Goal: Transaction & Acquisition: Obtain resource

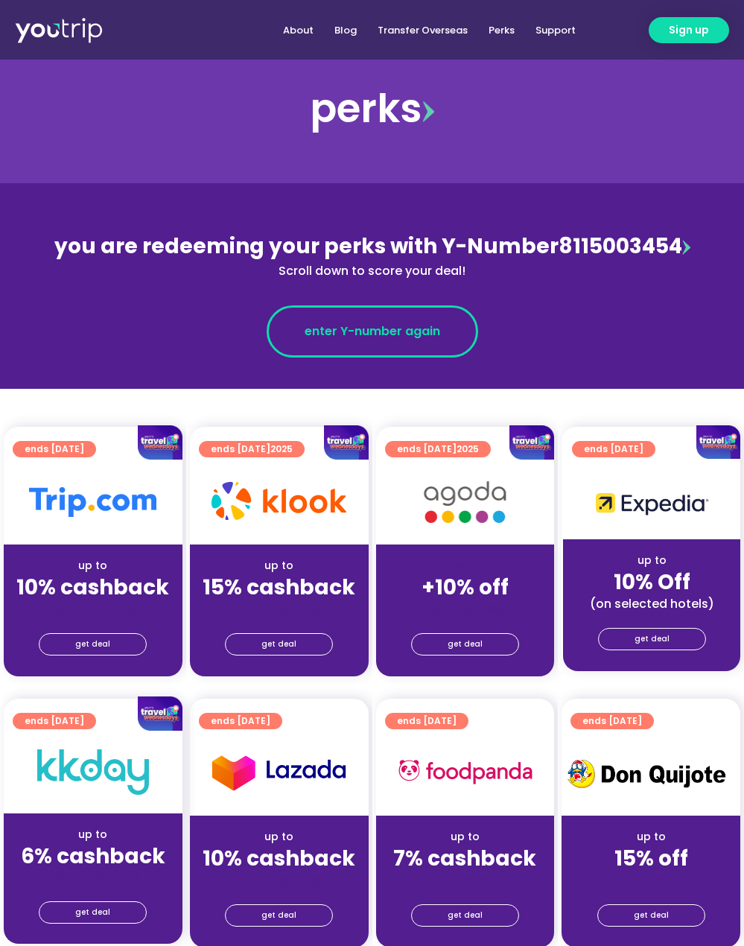
click at [340, 320] on link "enter Y-number again" at bounding box center [373, 331] width 212 height 52
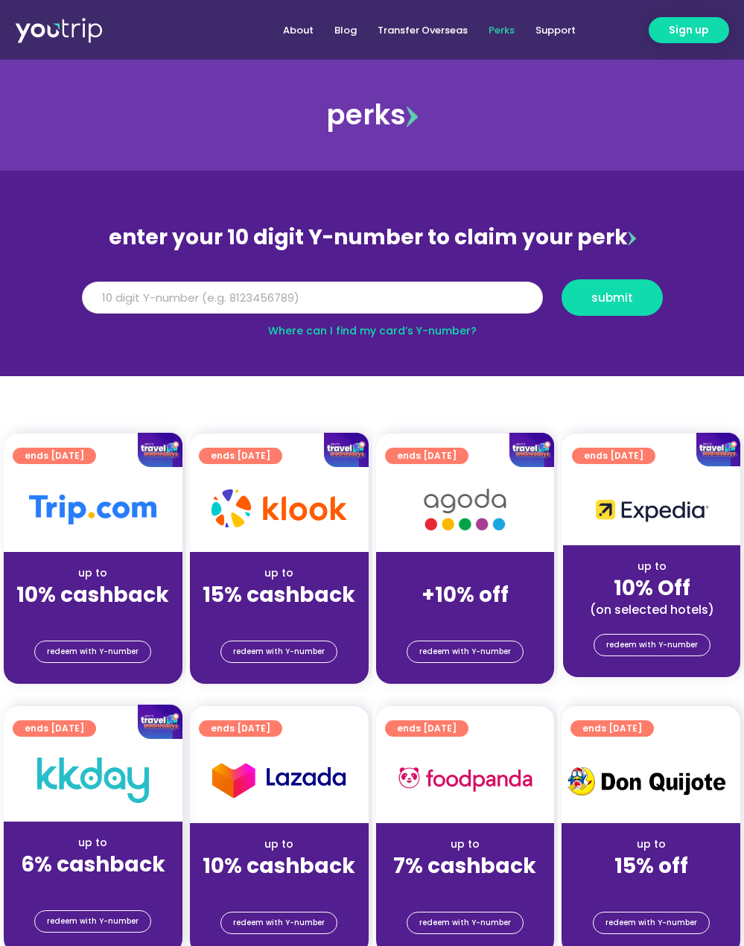
click at [364, 290] on input "Y Number" at bounding box center [312, 298] width 461 height 33
paste input "8115003454"
type input "8115003454"
click at [602, 313] on button "submit" at bounding box center [612, 297] width 101 height 37
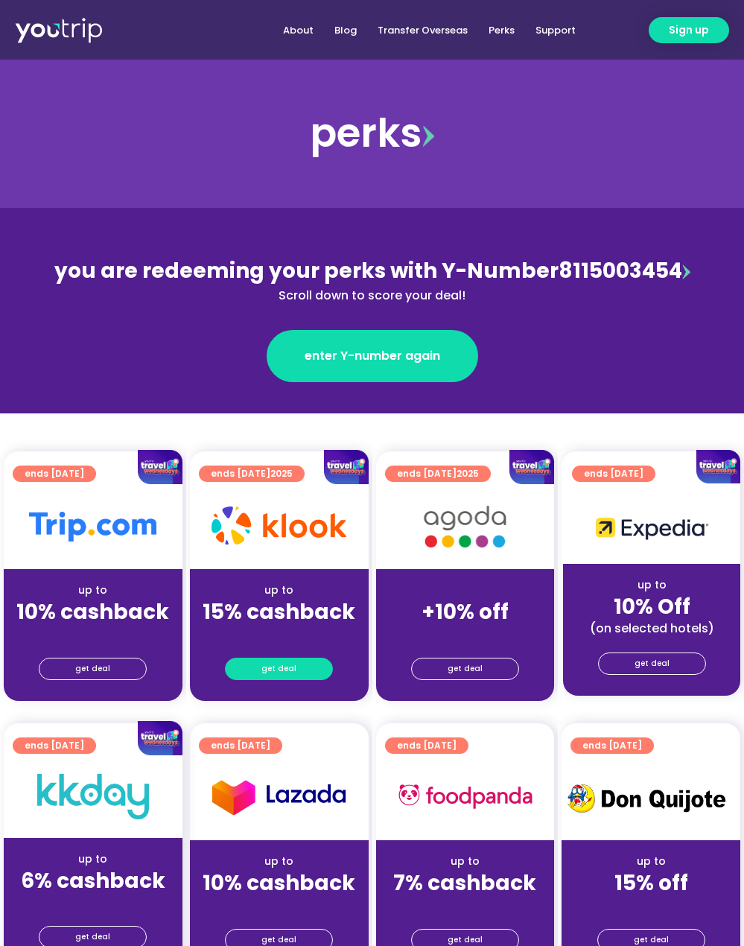
click at [274, 675] on span "get deal" at bounding box center [279, 669] width 35 height 21
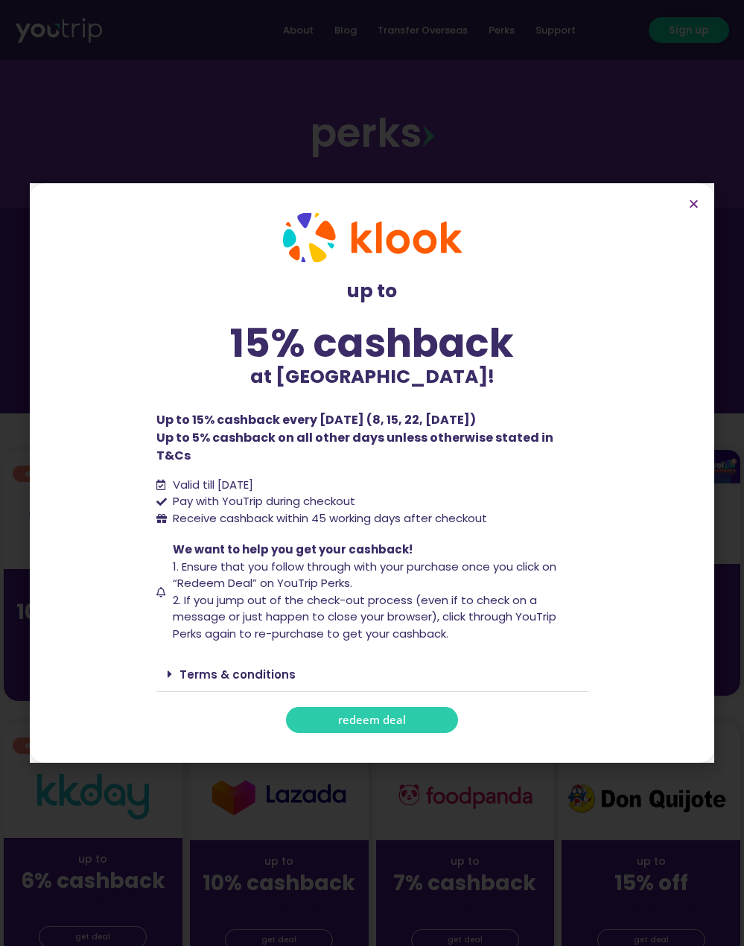
click at [364, 707] on link "redeem deal" at bounding box center [372, 720] width 172 height 26
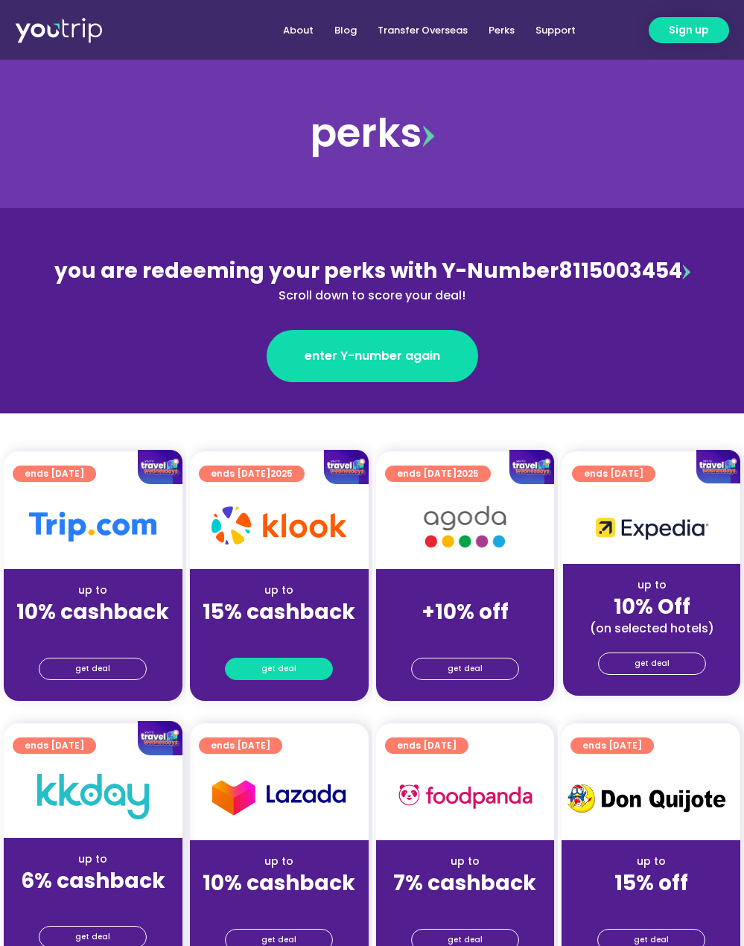
click at [259, 664] on link "get deal" at bounding box center [279, 669] width 108 height 22
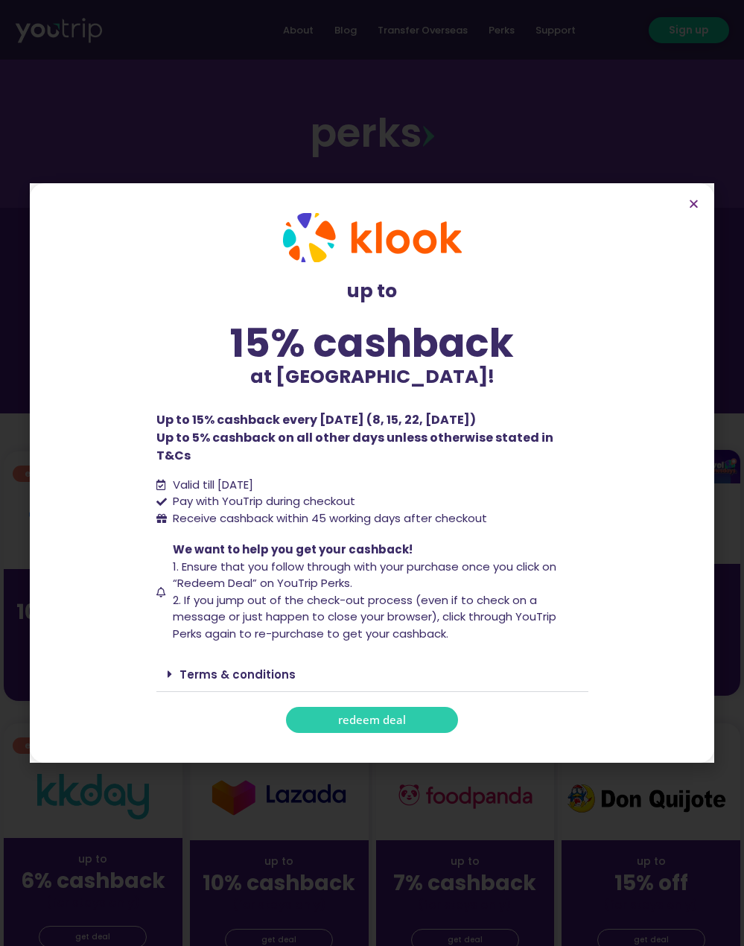
click at [311, 707] on link "redeem deal" at bounding box center [372, 720] width 172 height 26
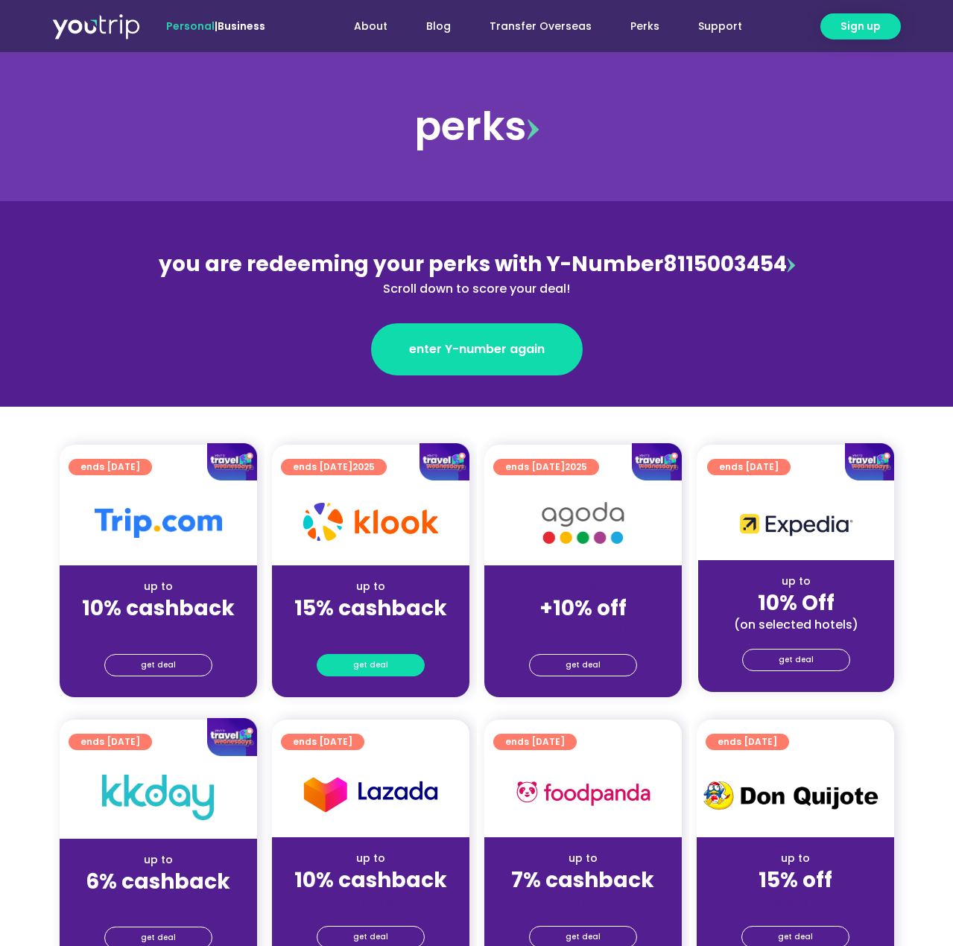
click at [383, 671] on span "get deal" at bounding box center [370, 665] width 35 height 21
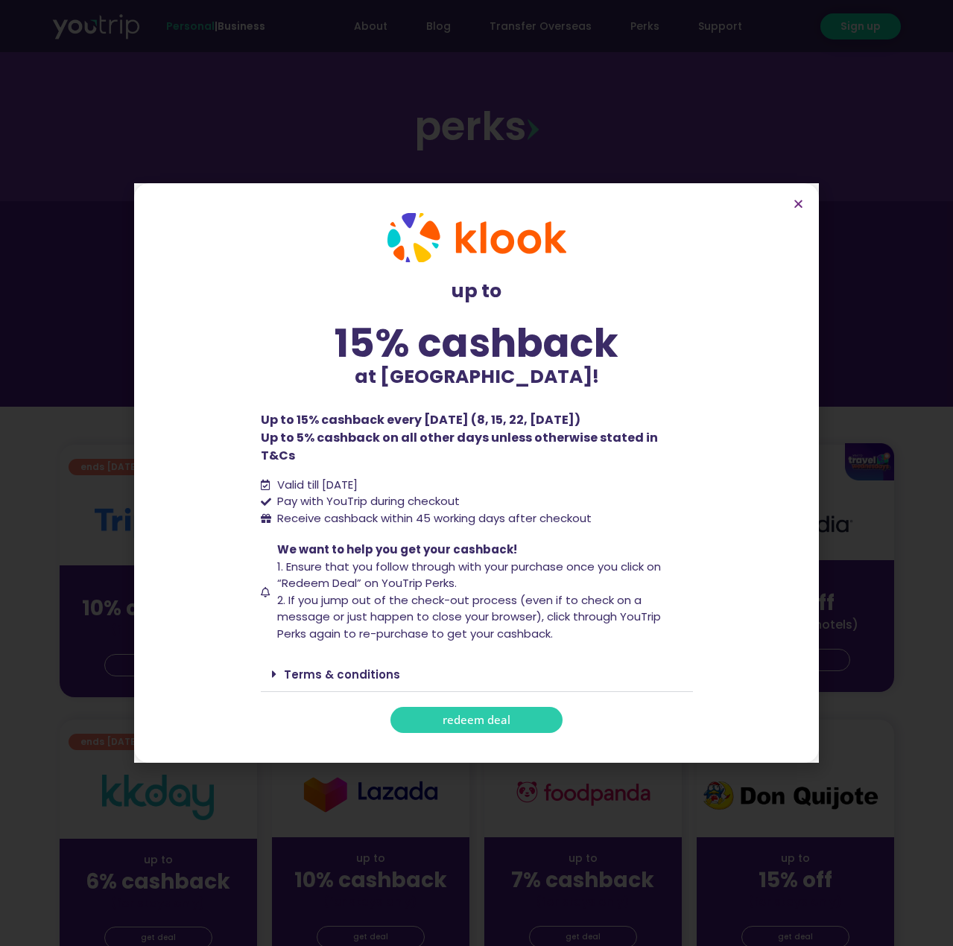
click at [478, 714] on span "redeem deal" at bounding box center [477, 719] width 68 height 11
click at [800, 209] on icon "Close" at bounding box center [798, 203] width 11 height 11
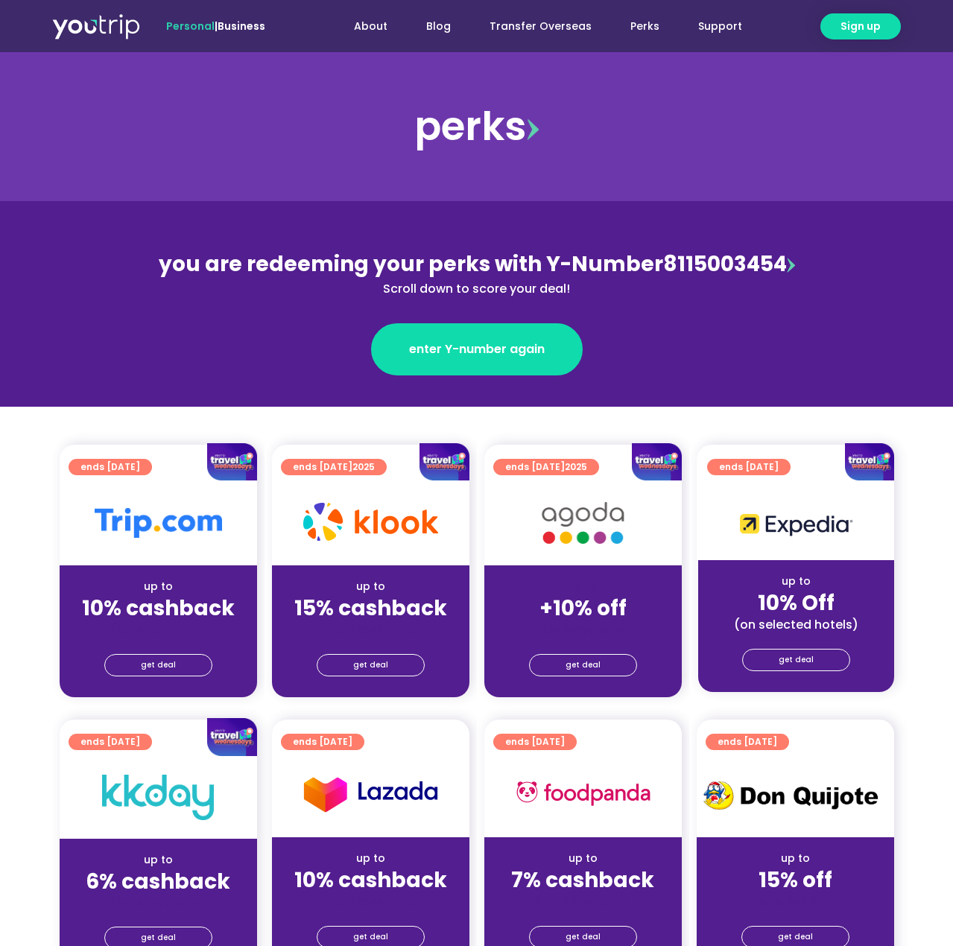
click at [668, 270] on div "you are redeeming your perks with Y-Number 8115003454 Scroll down to score your…" at bounding box center [476, 273] width 647 height 49
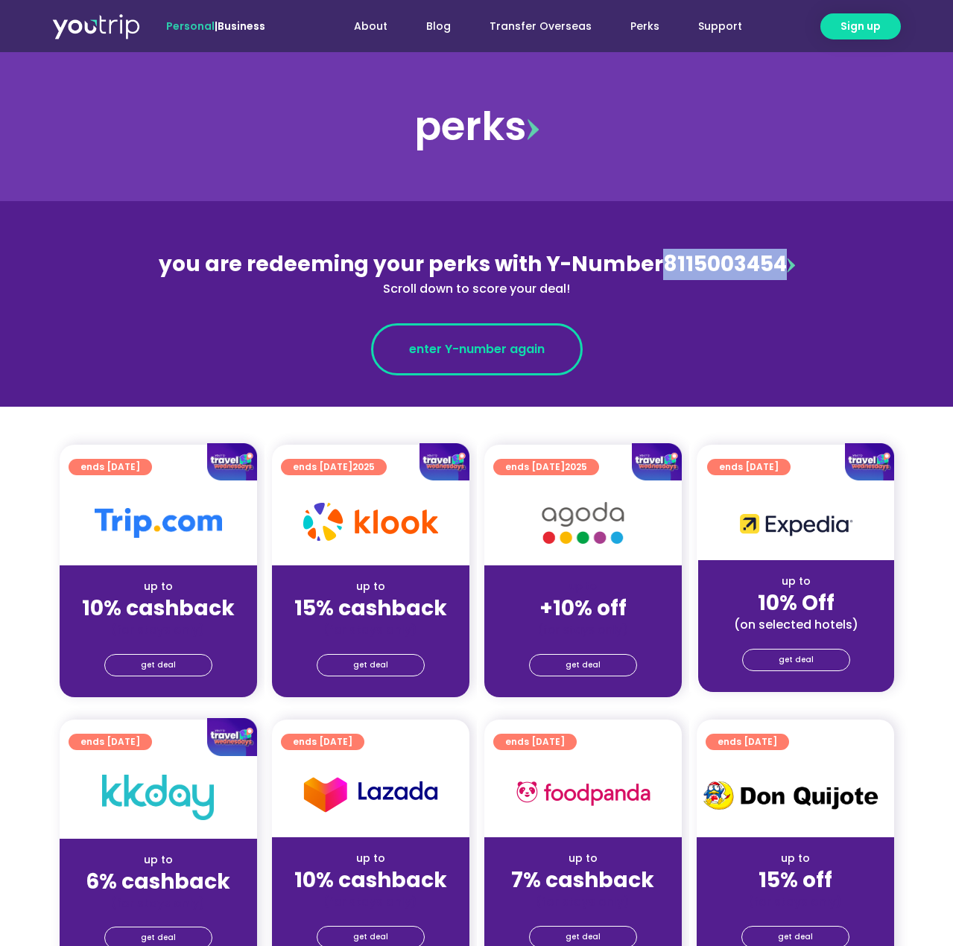
click at [501, 344] on span "enter Y-number again" at bounding box center [477, 349] width 136 height 18
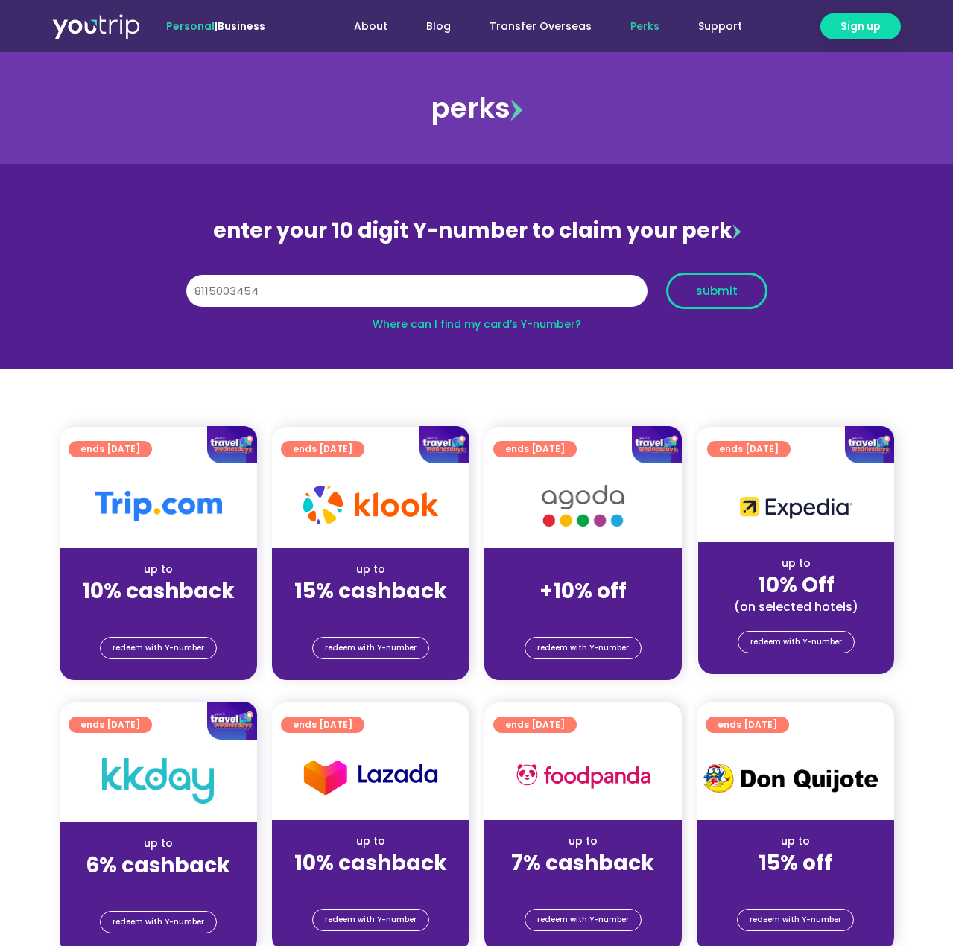
type input "8115003454"
click at [742, 296] on span "submit" at bounding box center [717, 290] width 76 height 11
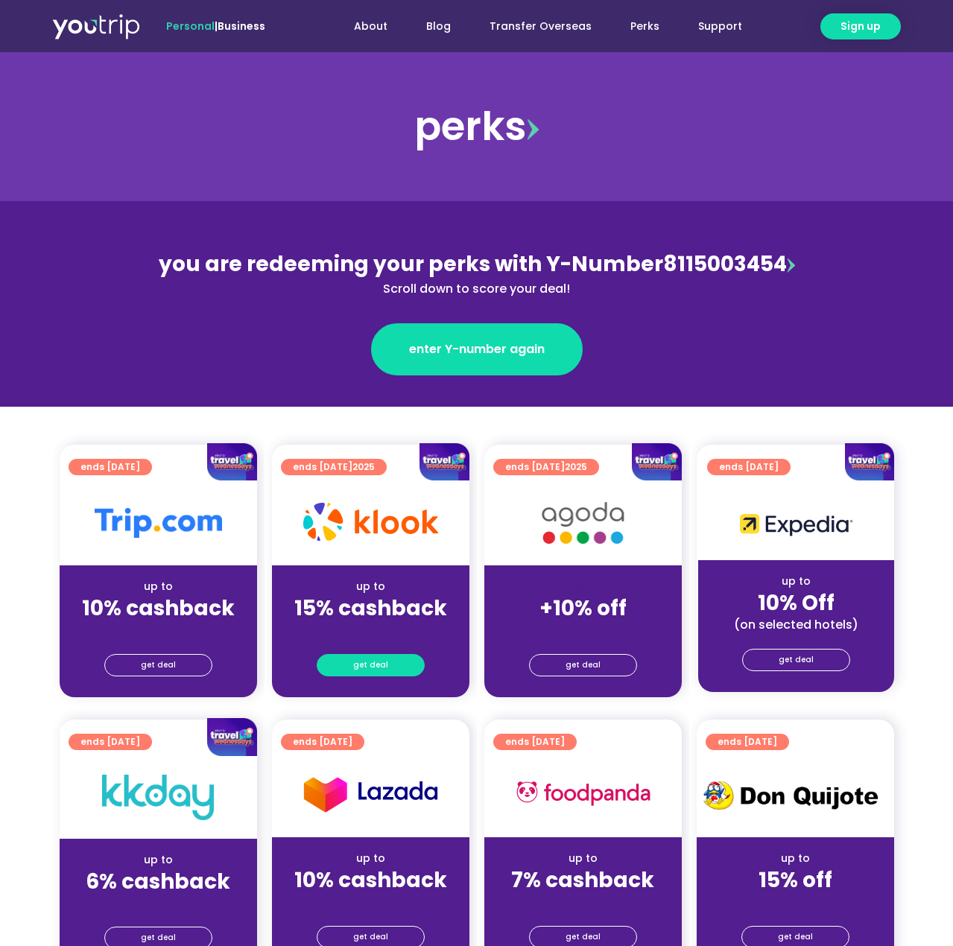
click at [368, 670] on span "get deal" at bounding box center [370, 665] width 35 height 21
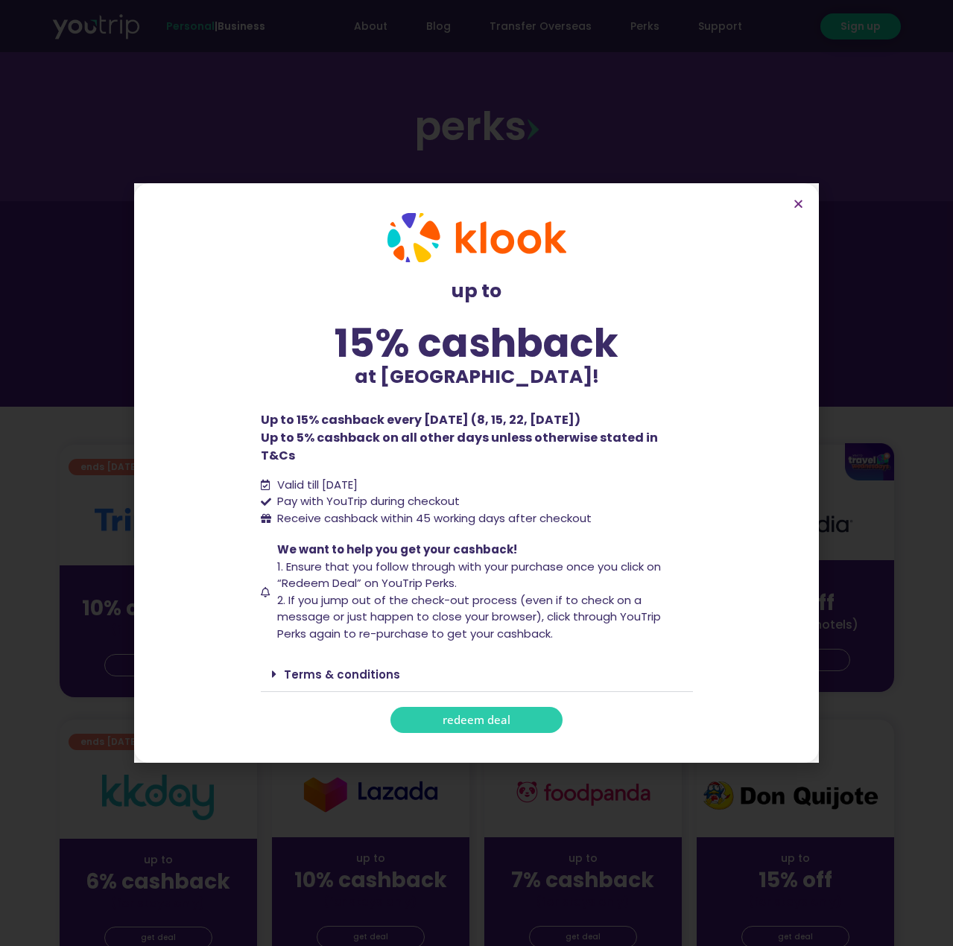
click at [454, 707] on link "redeem deal" at bounding box center [476, 720] width 172 height 26
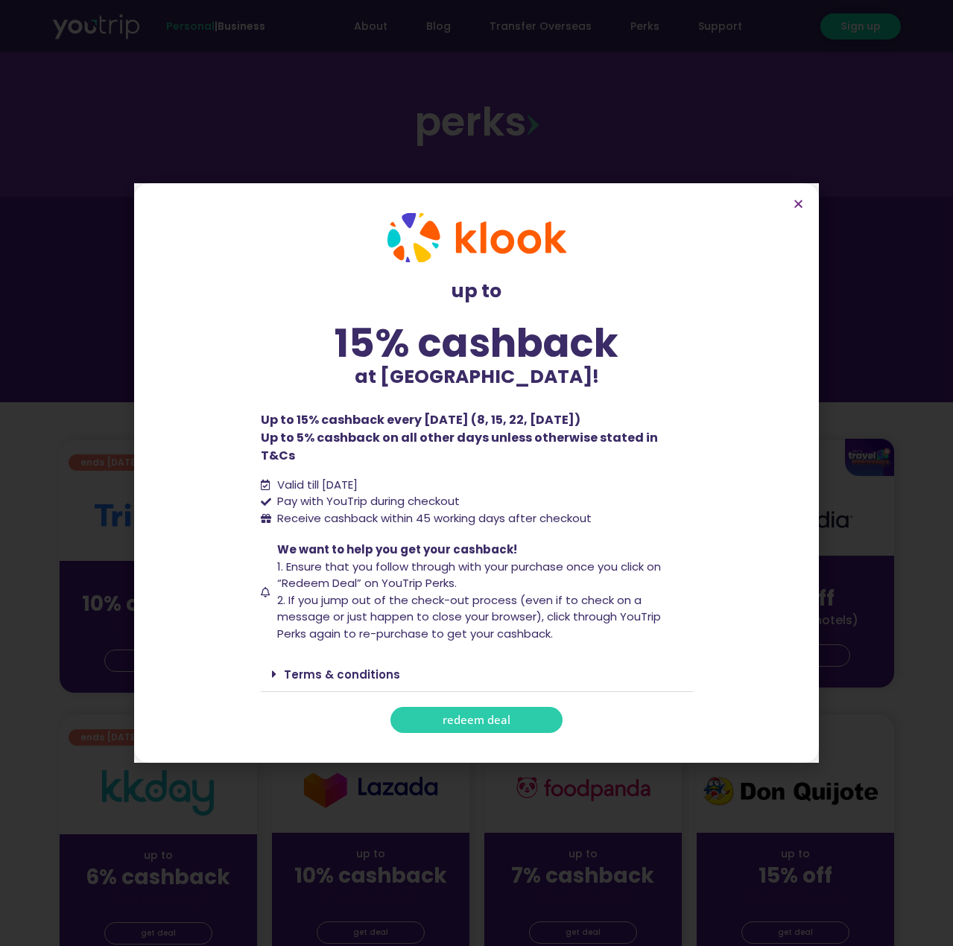
scroll to position [5, 0]
click at [797, 209] on icon "Close" at bounding box center [798, 203] width 11 height 11
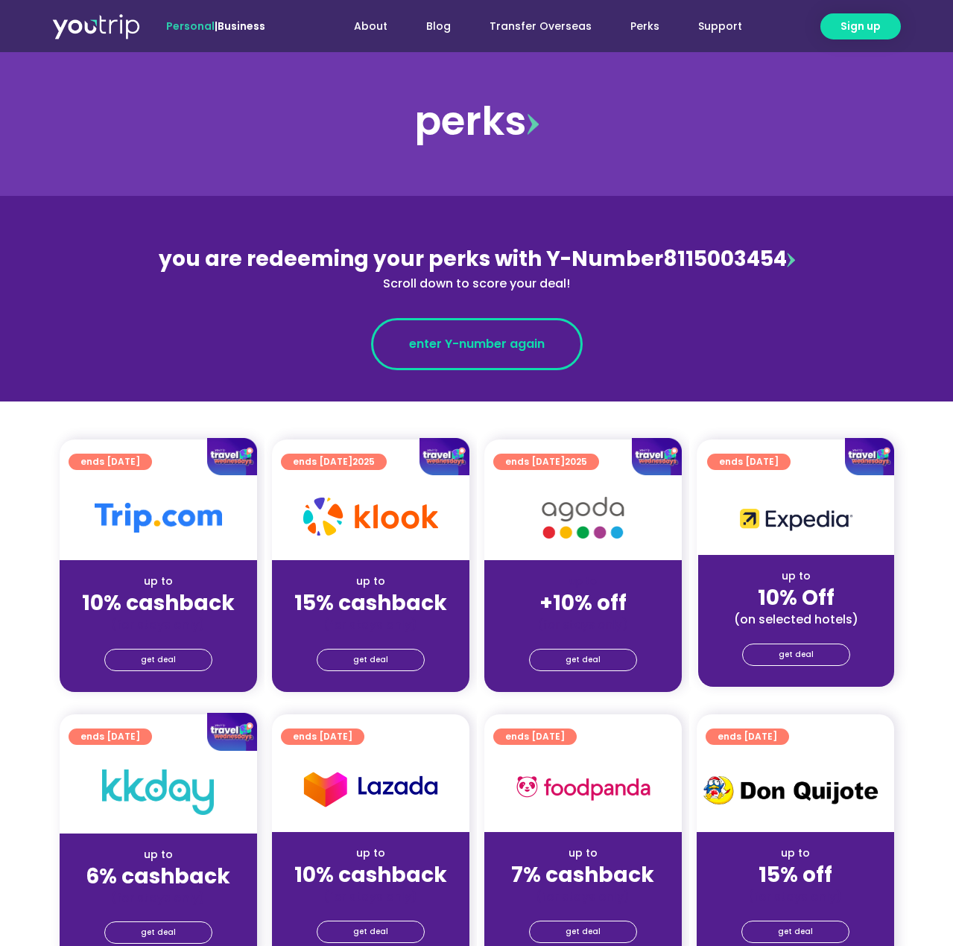
click at [536, 343] on span "enter Y-number again" at bounding box center [477, 344] width 136 height 18
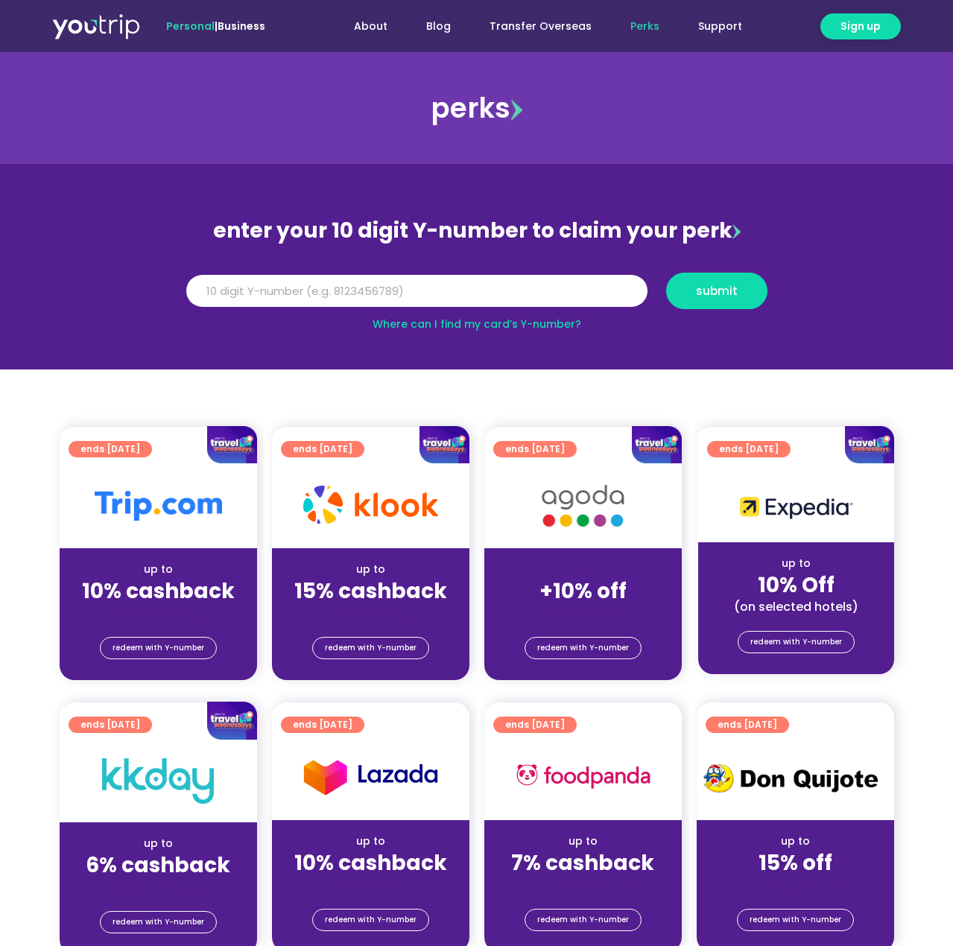
click at [554, 297] on input "Y Number" at bounding box center [416, 291] width 461 height 33
type input "8115003454"
click at [709, 296] on span "submit" at bounding box center [717, 290] width 42 height 11
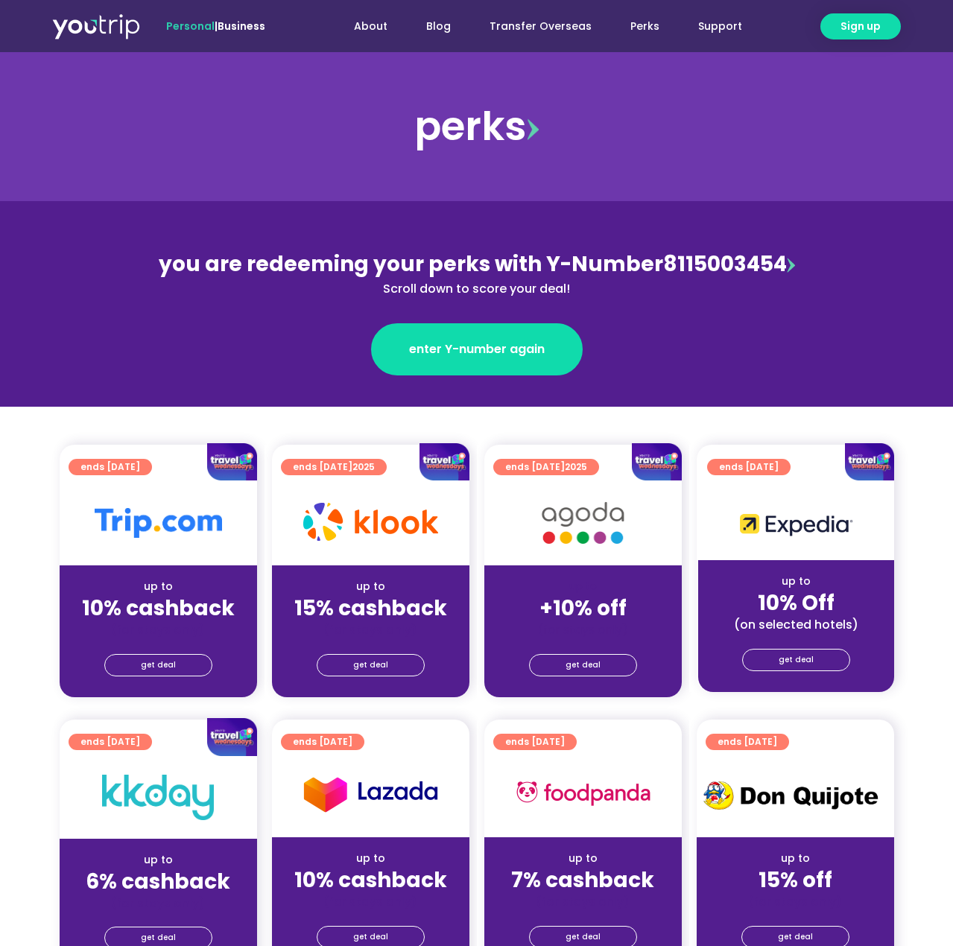
click at [355, 662] on span "get deal" at bounding box center [370, 665] width 35 height 21
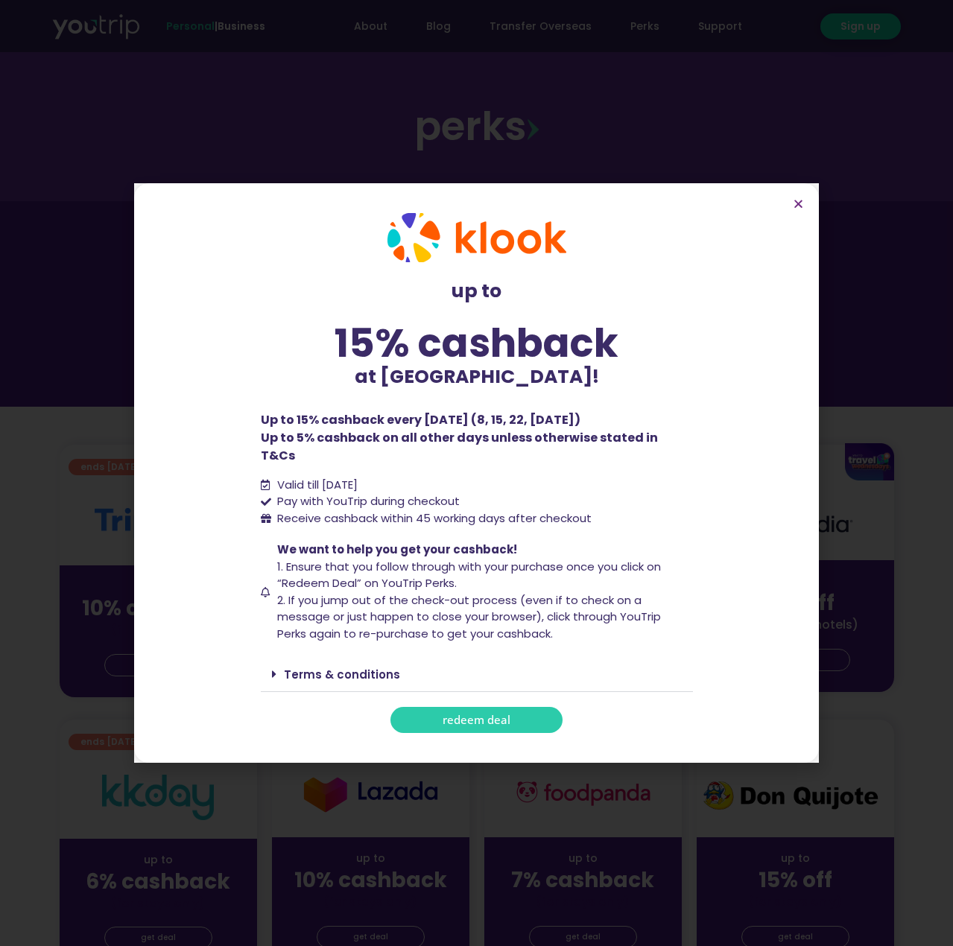
click at [335, 667] on link "Terms & conditions" at bounding box center [342, 675] width 116 height 16
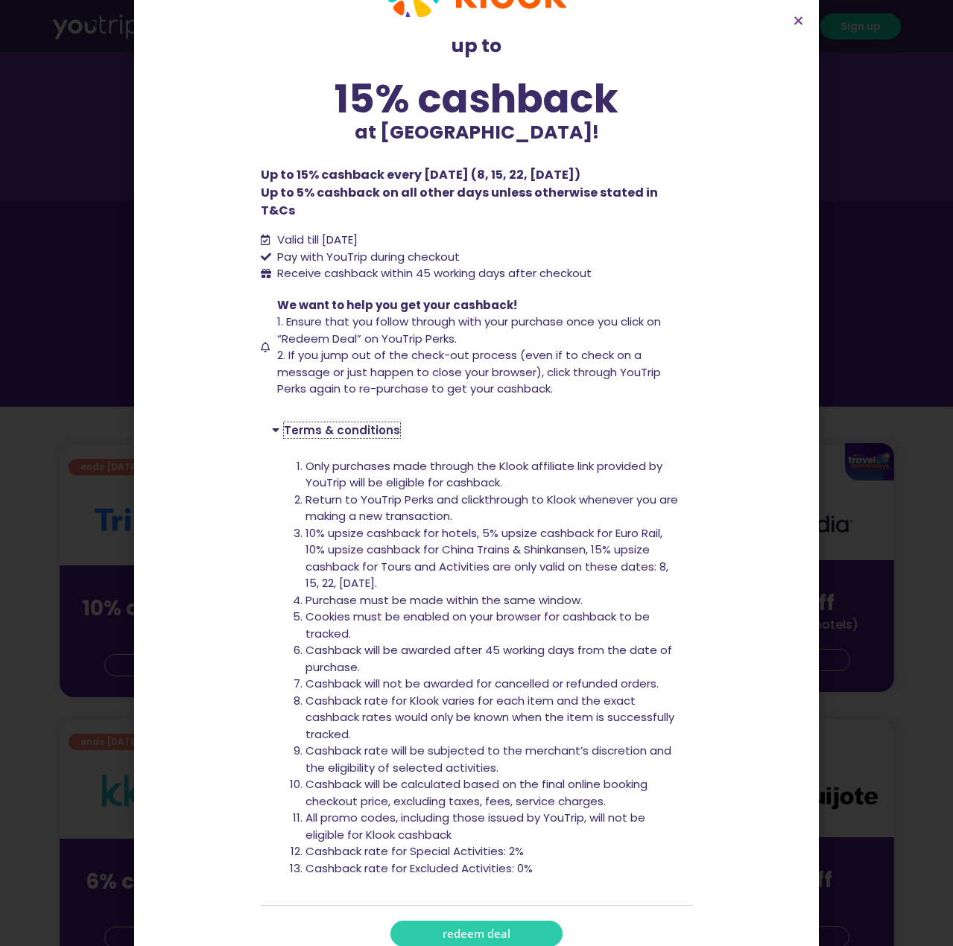
scroll to position [61, 0]
click at [484, 929] on span "redeem deal" at bounding box center [477, 934] width 68 height 11
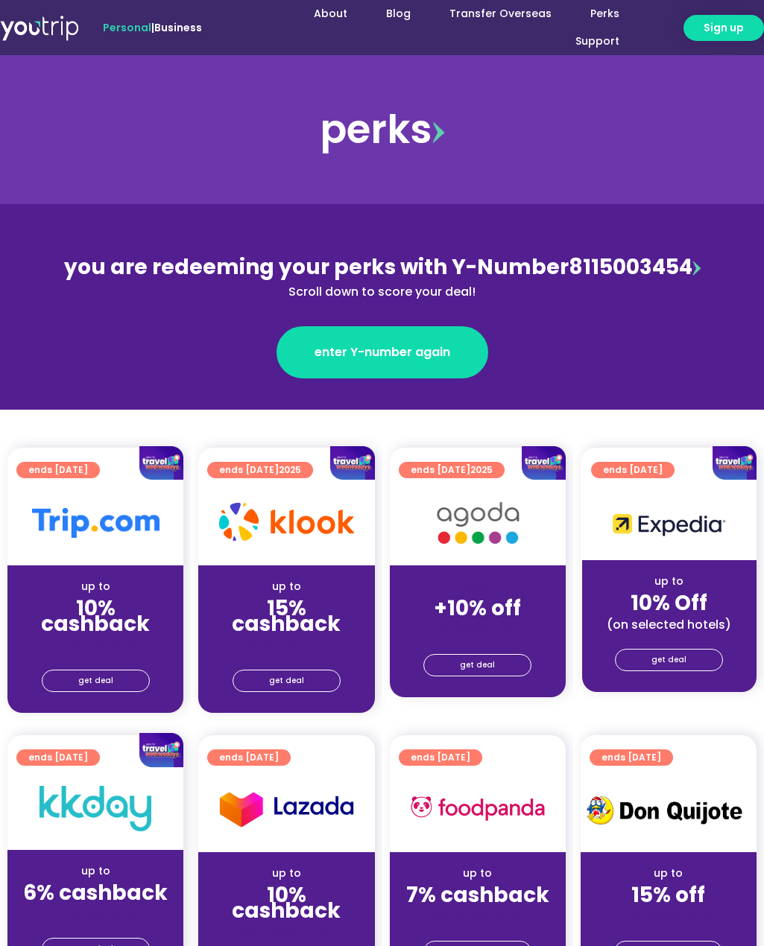
click at [618, 256] on div "you are redeeming your perks with Y-Number 8115003454 Scroll down to score your…" at bounding box center [382, 276] width 647 height 49
copy div "8115003454"
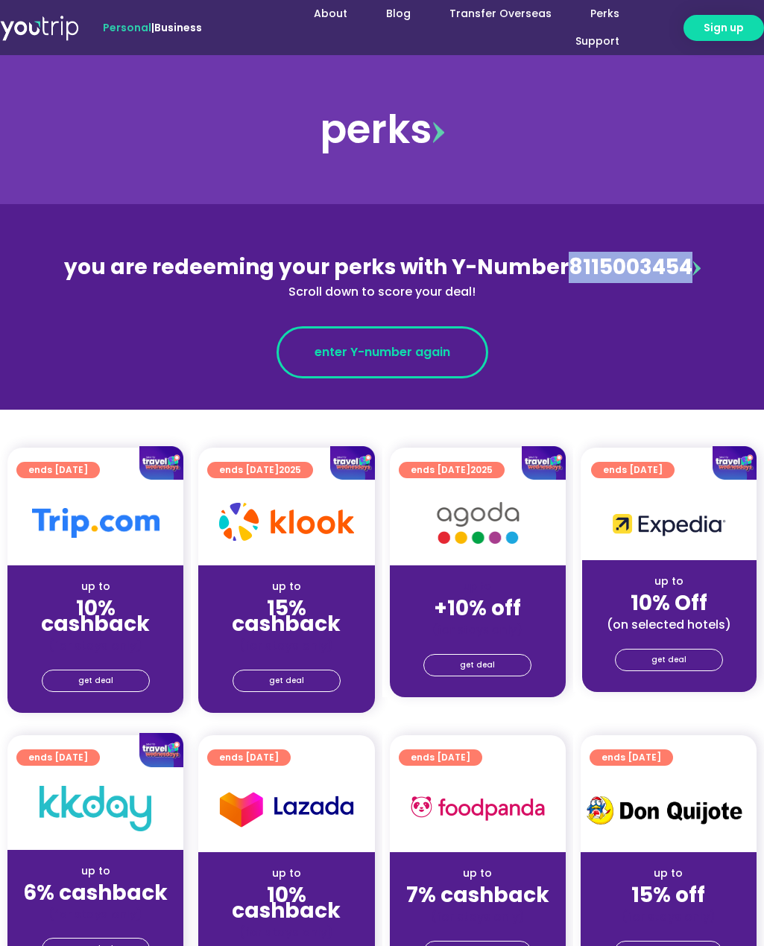
click at [462, 352] on link "enter Y-number again" at bounding box center [382, 352] width 212 height 52
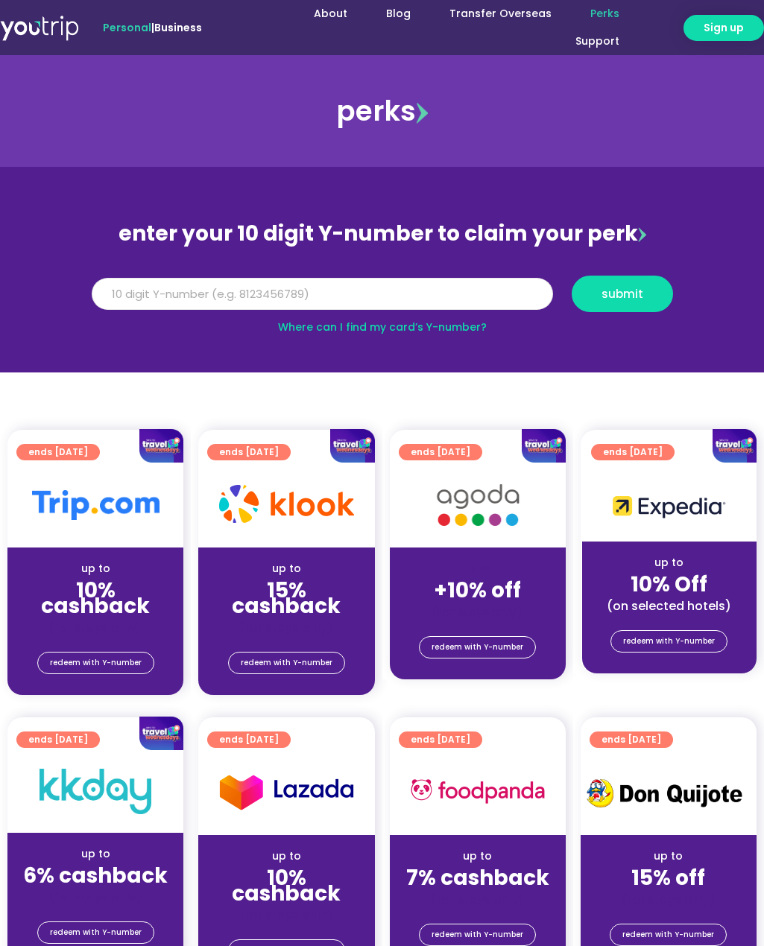
click at [352, 294] on input "Y Number" at bounding box center [322, 294] width 461 height 33
click at [347, 294] on input "Y Number" at bounding box center [322, 294] width 461 height 33
paste input "8115003454"
type input "8115003454"
click at [615, 291] on span "submit" at bounding box center [622, 293] width 42 height 11
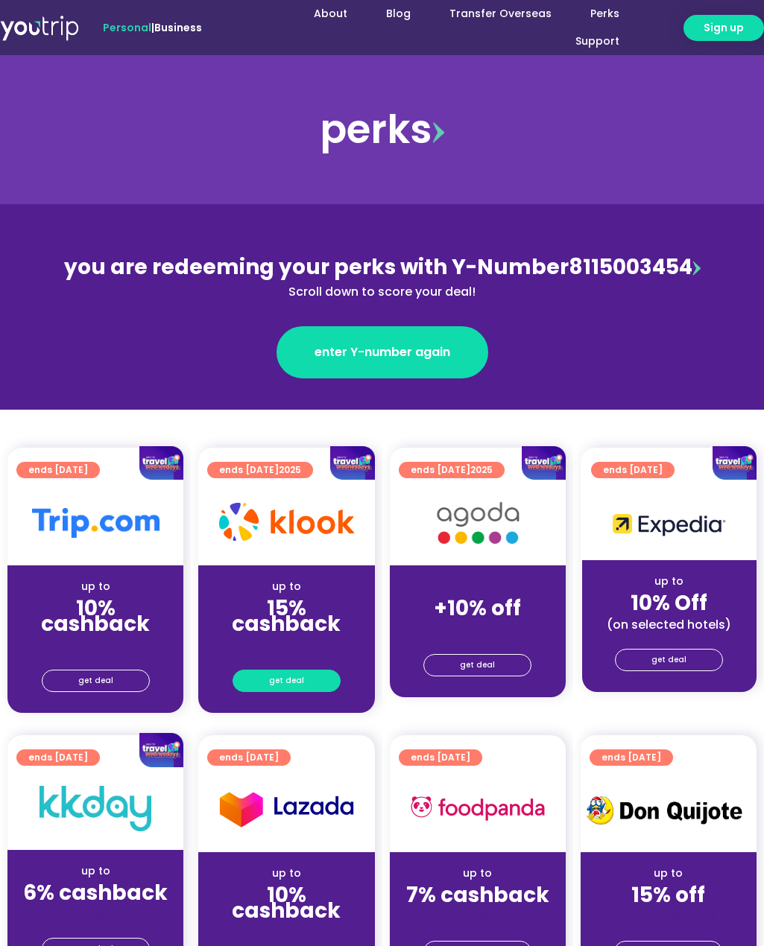
click at [287, 671] on span "get deal" at bounding box center [286, 681] width 35 height 21
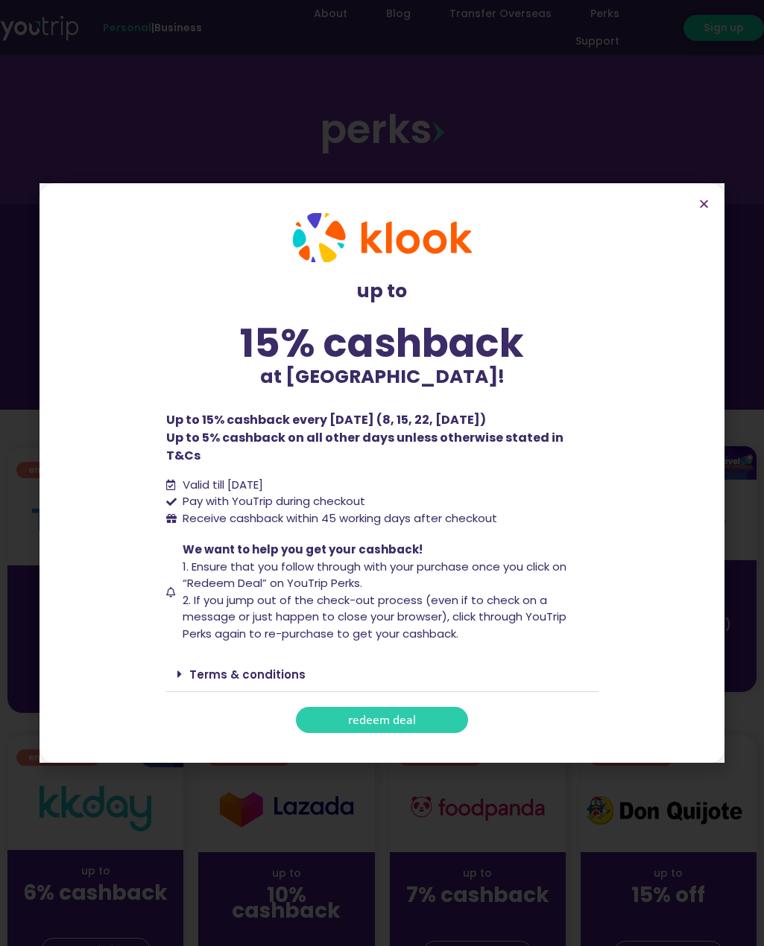
click at [348, 707] on link "redeem deal" at bounding box center [382, 720] width 172 height 26
click at [703, 209] on icon "Close" at bounding box center [703, 203] width 11 height 11
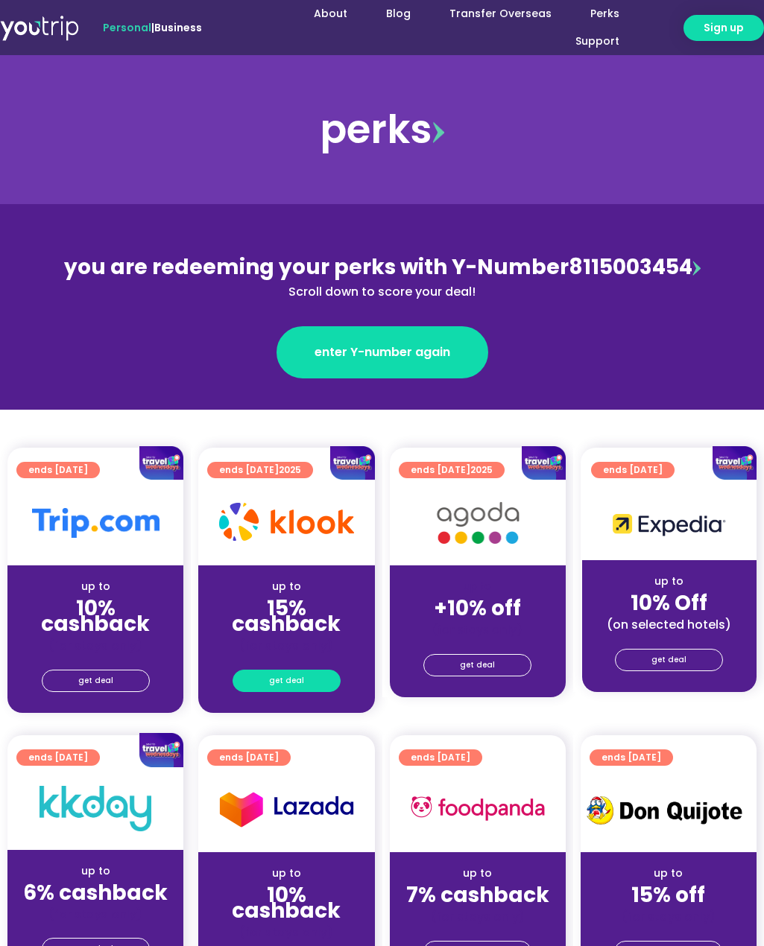
click at [299, 671] on span "get deal" at bounding box center [286, 681] width 35 height 21
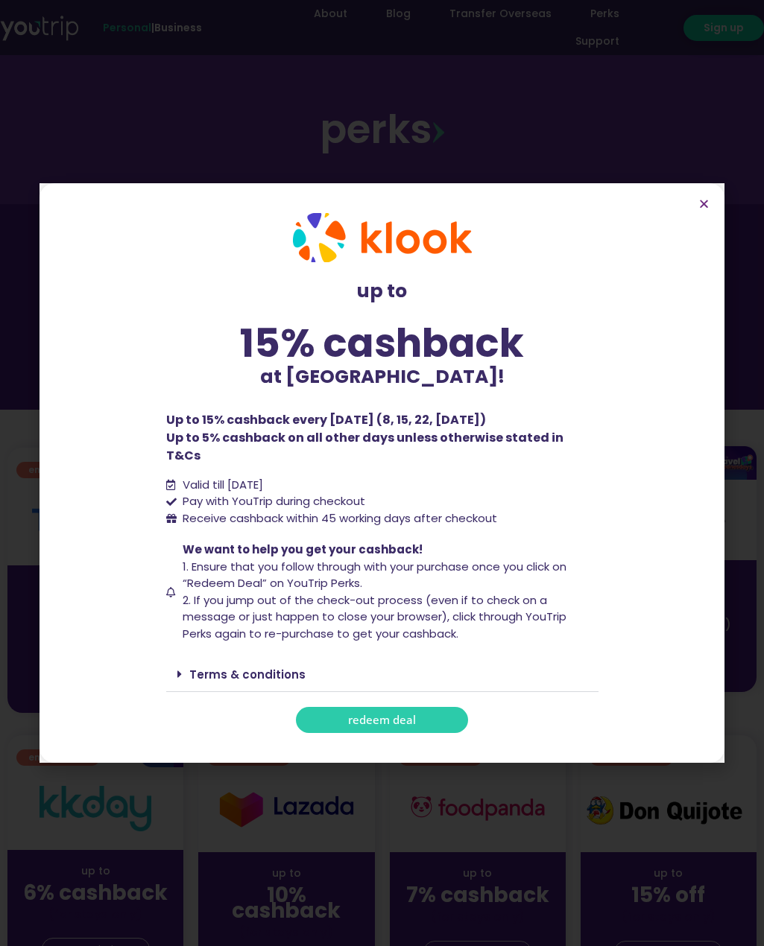
click at [703, 205] on section "up to 15% cashback at [GEOGRAPHIC_DATA]! up to 15% cashback at [GEOGRAPHIC_DATA…" at bounding box center [381, 473] width 685 height 580
click at [704, 209] on icon "Close" at bounding box center [703, 203] width 11 height 11
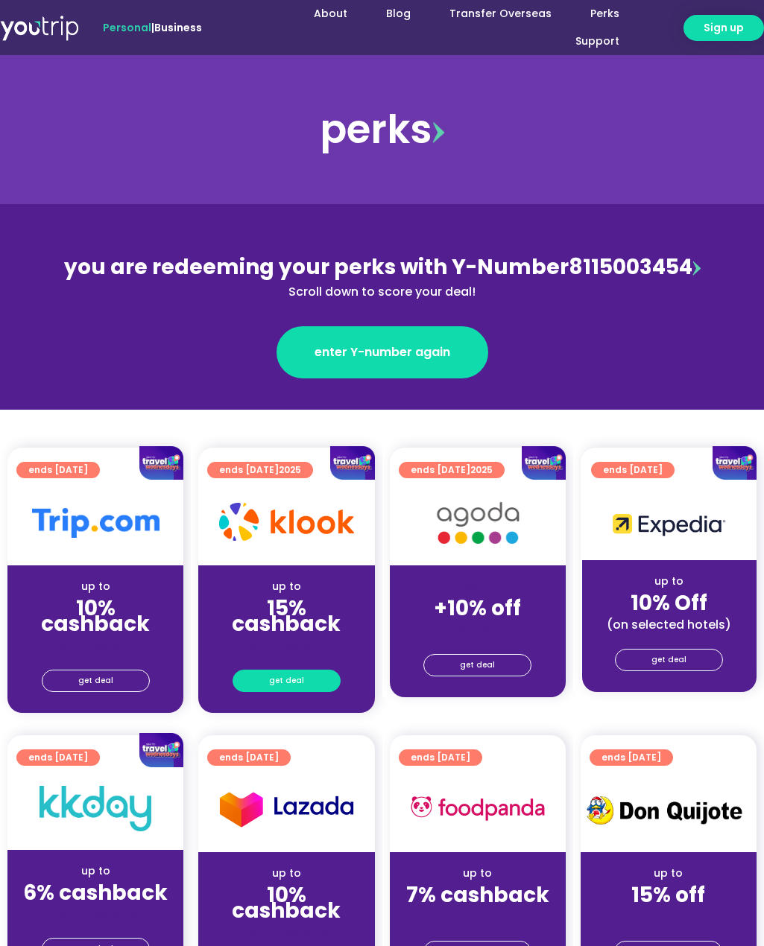
click at [255, 670] on link "get deal" at bounding box center [286, 681] width 108 height 22
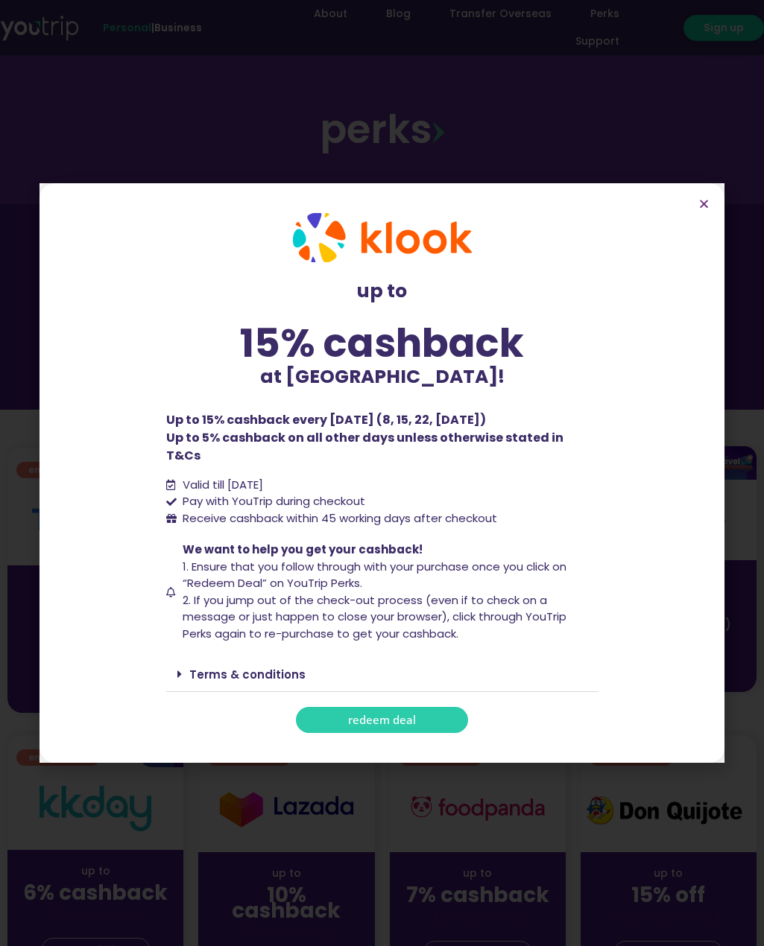
click at [311, 707] on link "redeem deal" at bounding box center [382, 720] width 172 height 26
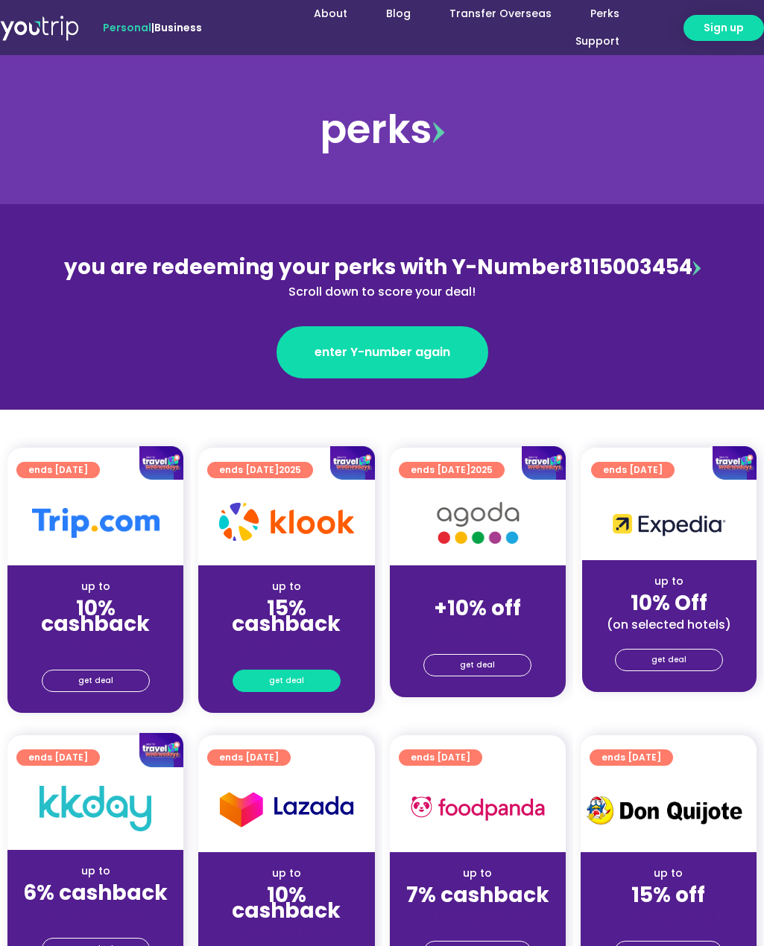
click at [289, 671] on span "get deal" at bounding box center [286, 681] width 35 height 21
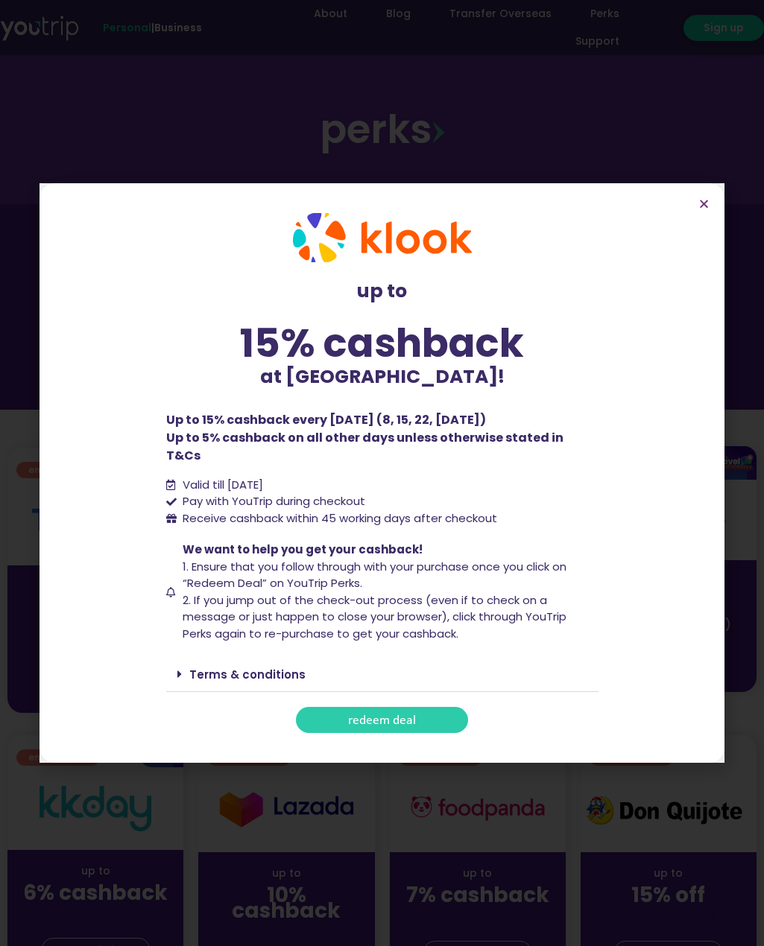
click at [334, 707] on link "redeem deal" at bounding box center [382, 720] width 172 height 26
click at [378, 714] on span "redeem deal" at bounding box center [382, 719] width 68 height 11
